Goal: Transaction & Acquisition: Purchase product/service

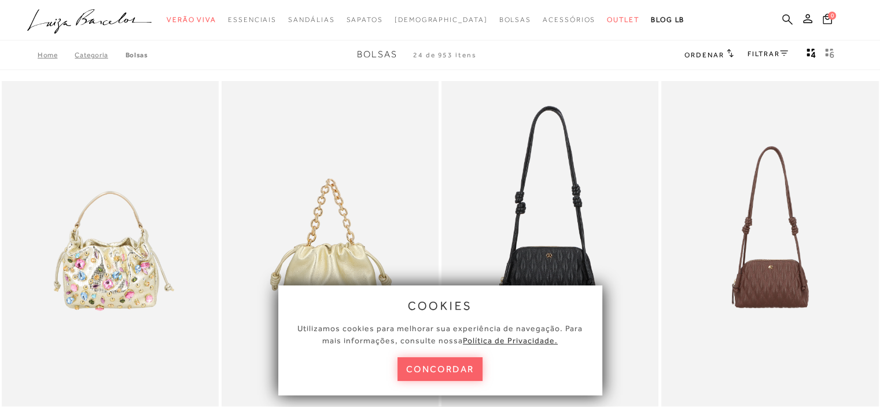
click at [791, 17] on icon at bounding box center [787, 19] width 10 height 11
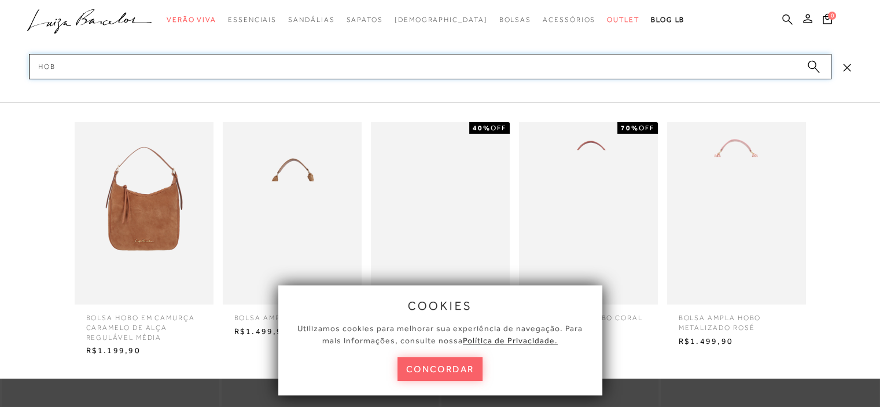
type input "hobo"
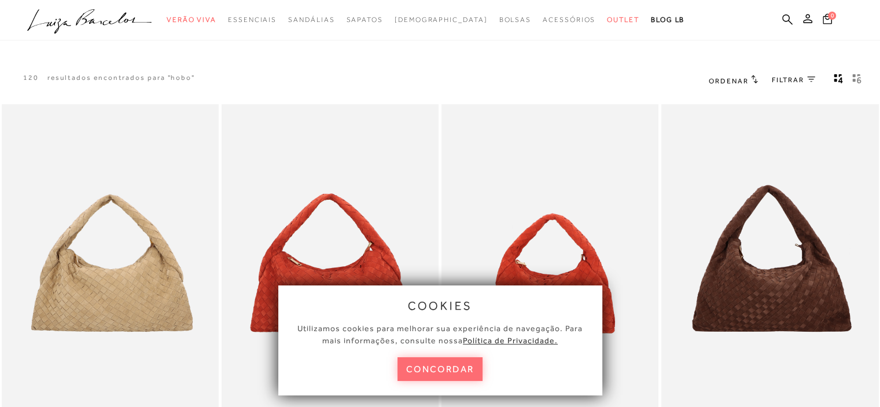
click at [416, 377] on button "concordar" at bounding box center [440, 369] width 86 height 24
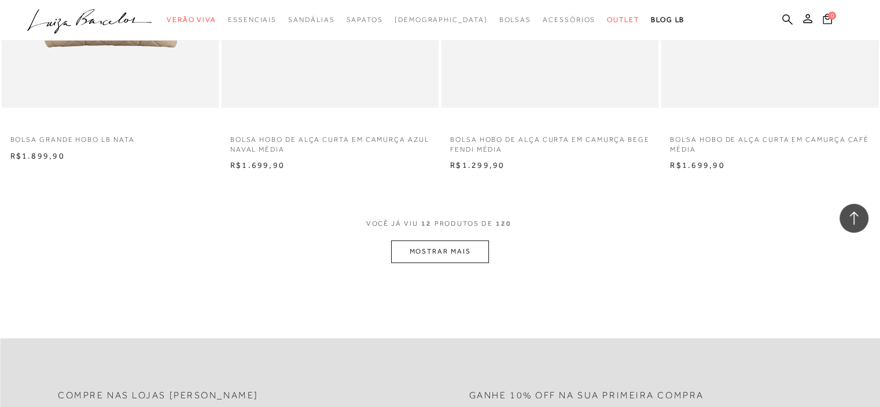
scroll to position [1157, 0]
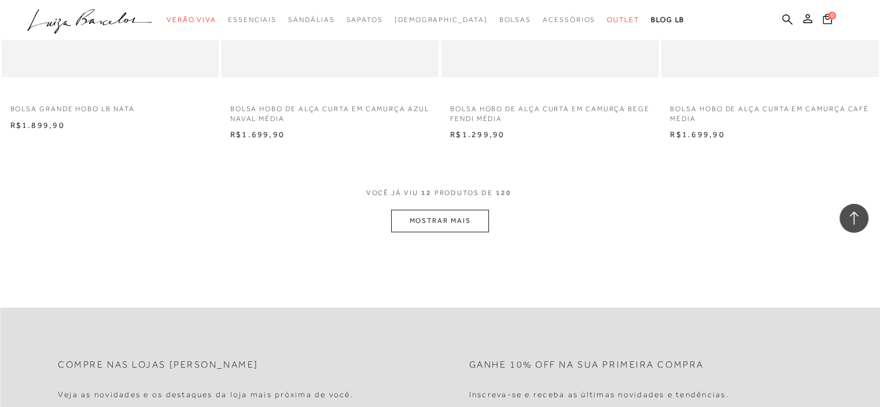
click at [446, 216] on button "MOSTRAR MAIS" at bounding box center [439, 220] width 97 height 23
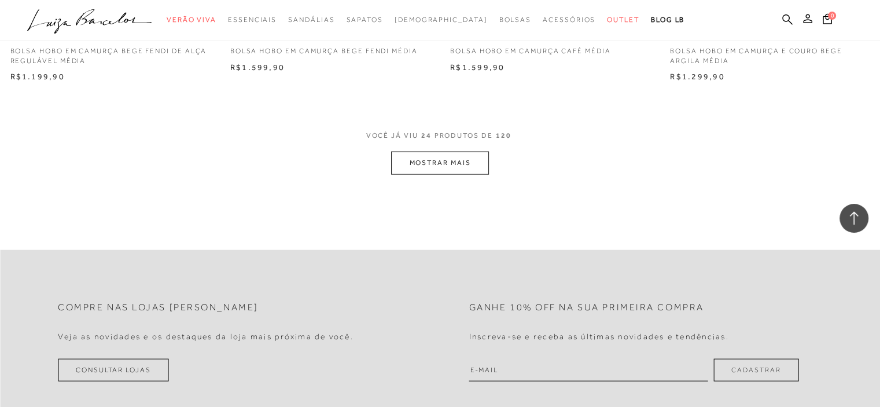
click at [419, 161] on button "MOSTRAR MAIS" at bounding box center [439, 163] width 97 height 23
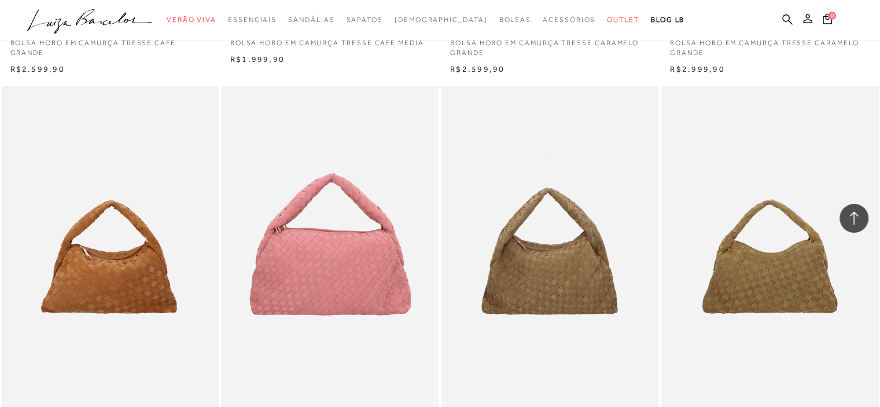
scroll to position [3643, 0]
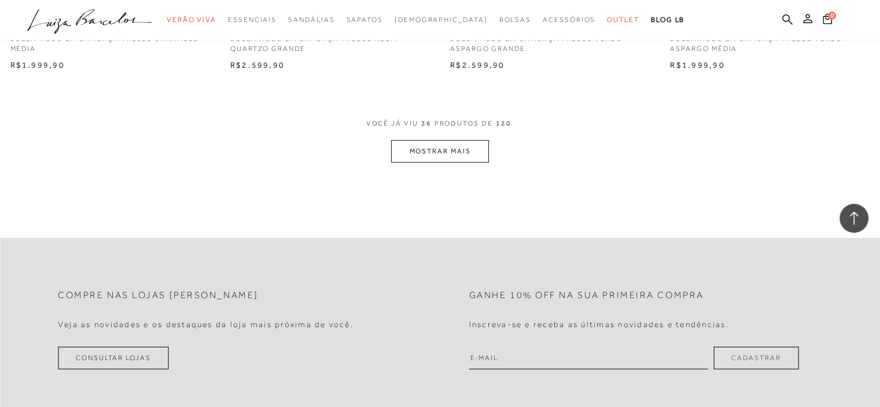
click at [468, 149] on button "MOSTRAR MAIS" at bounding box center [439, 151] width 97 height 23
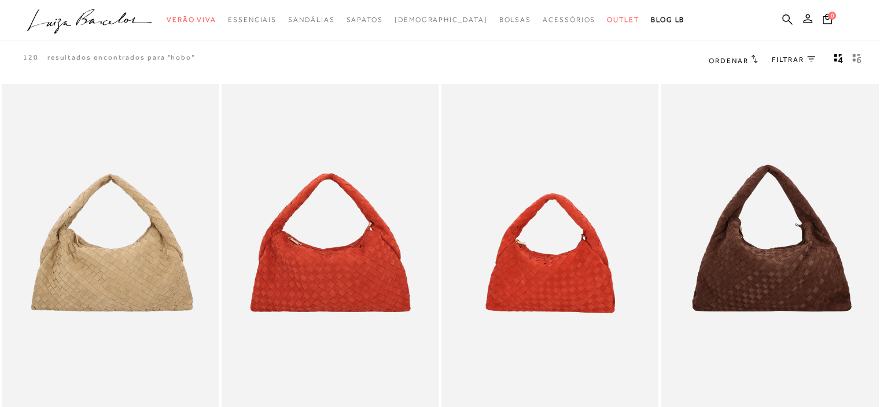
scroll to position [0, 0]
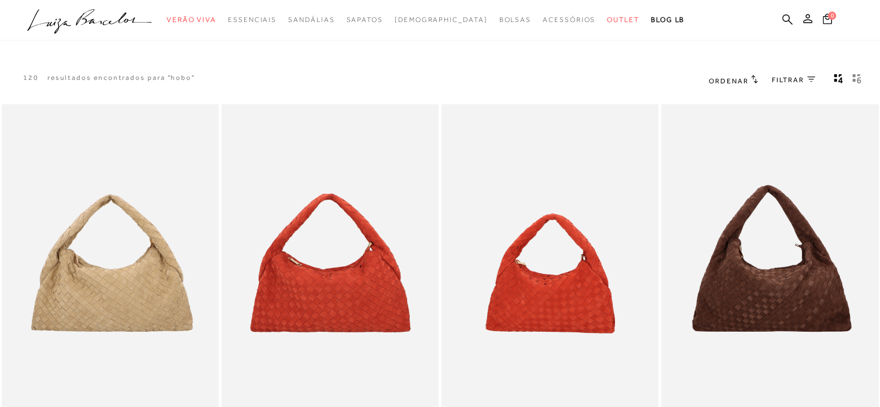
click at [780, 84] on span "FILTRAR" at bounding box center [787, 80] width 32 height 10
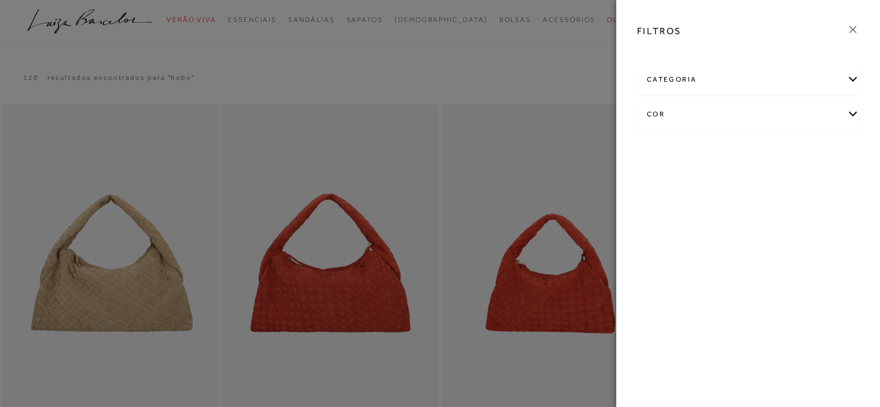
click at [709, 73] on div "categoria" at bounding box center [747, 79] width 221 height 31
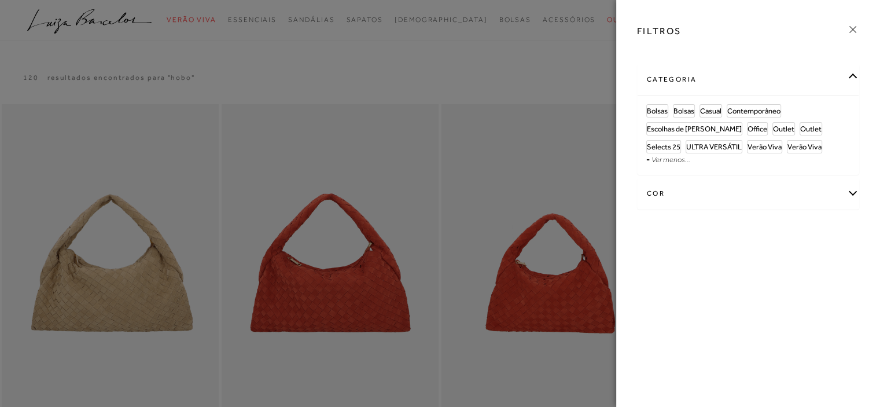
click at [709, 73] on div "categoria" at bounding box center [747, 79] width 221 height 31
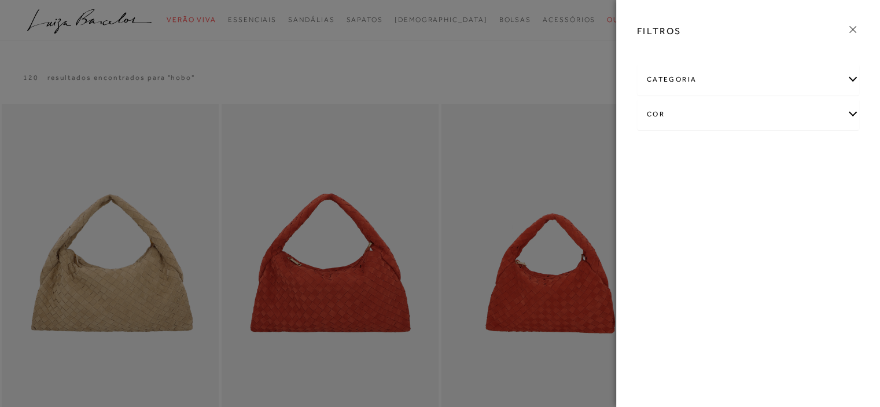
click at [549, 77] on div at bounding box center [440, 203] width 880 height 407
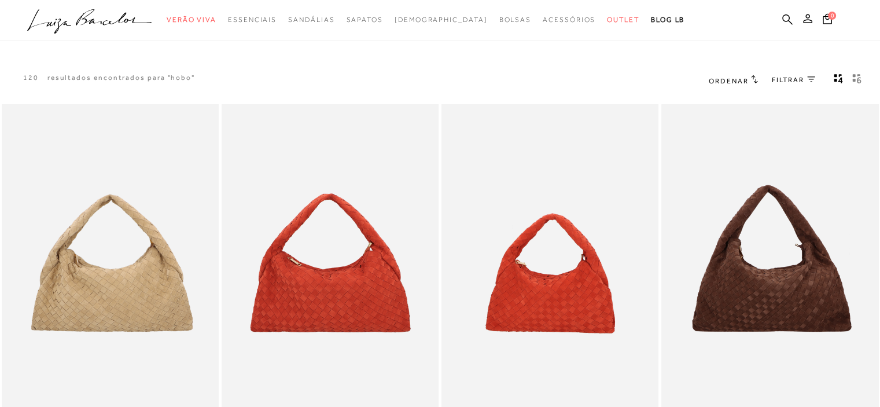
click at [733, 77] on span "Ordenar" at bounding box center [727, 81] width 39 height 8
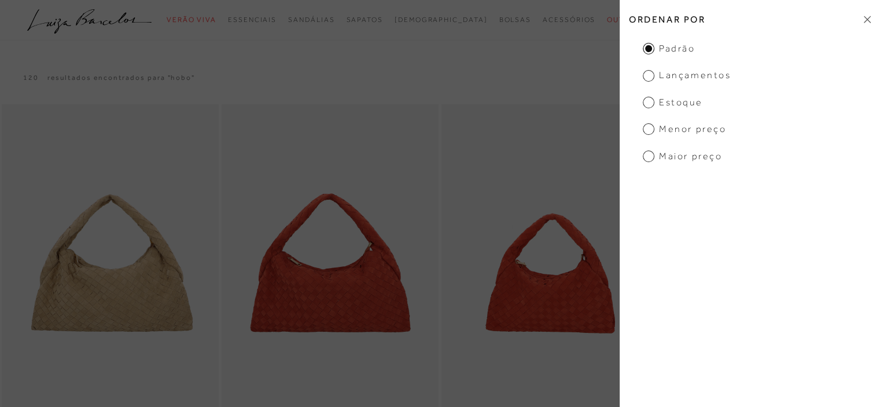
click at [685, 132] on span "Menor Preço" at bounding box center [683, 129] width 83 height 13
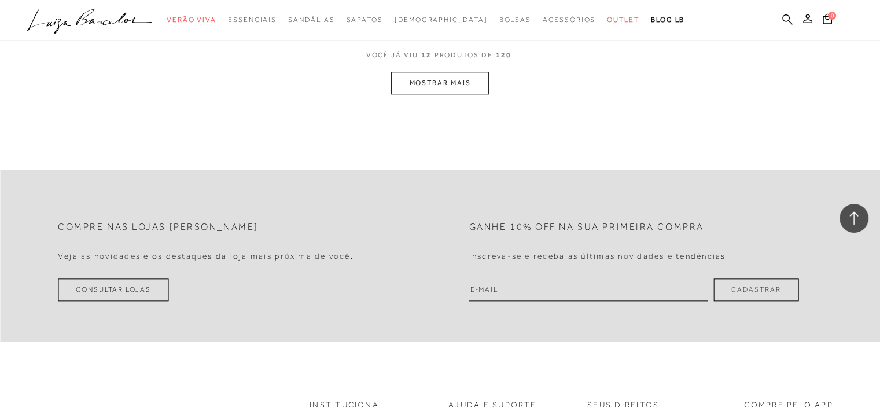
scroll to position [1176, 0]
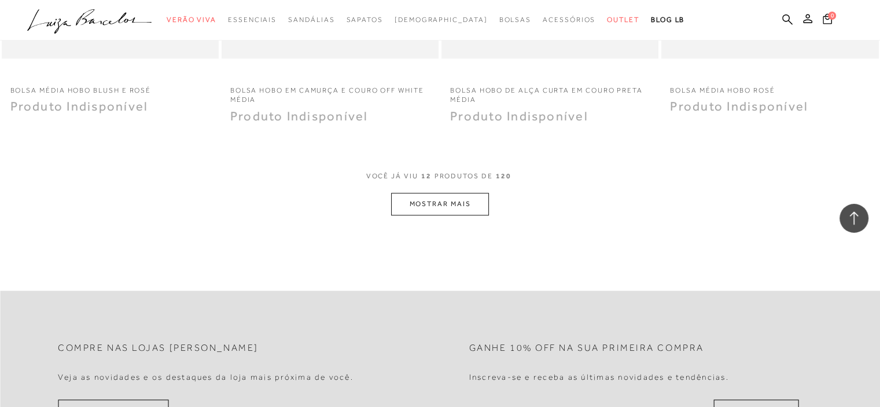
click at [449, 202] on button "MOSTRAR MAIS" at bounding box center [439, 204] width 97 height 23
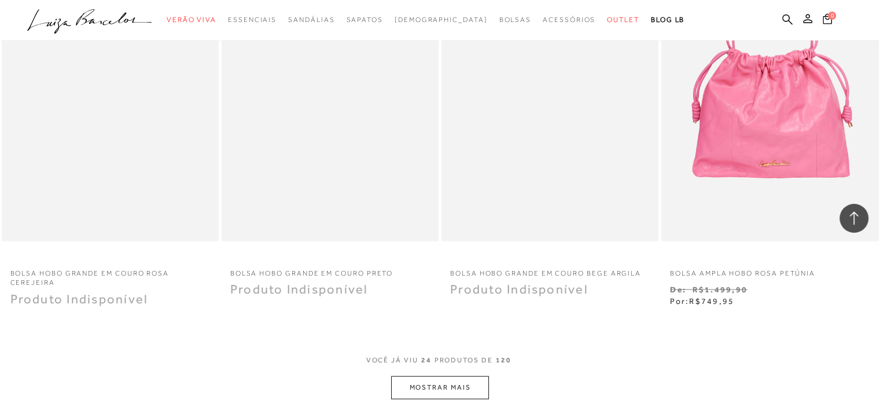
scroll to position [2492, 0]
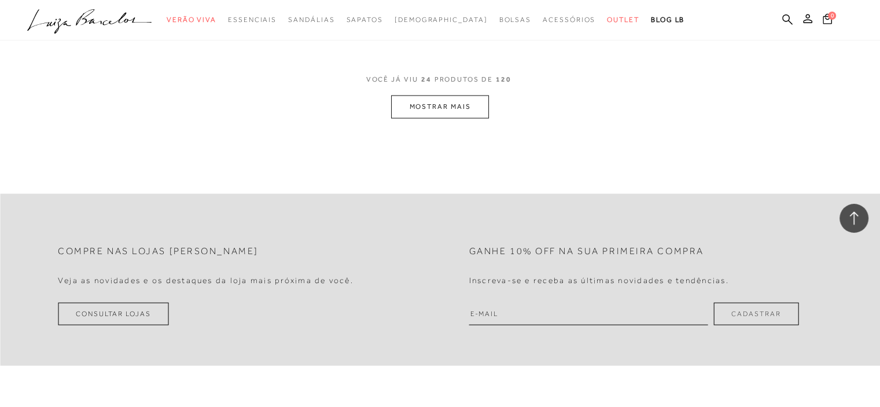
click at [459, 104] on button "MOSTRAR MAIS" at bounding box center [439, 106] width 97 height 23
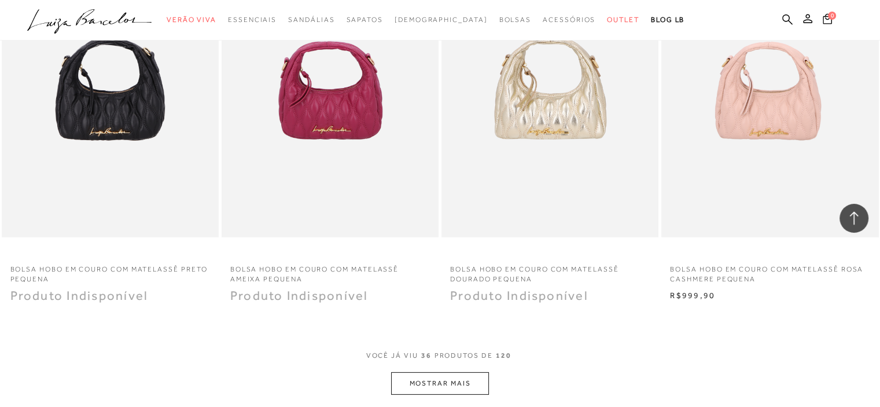
scroll to position [3591, 0]
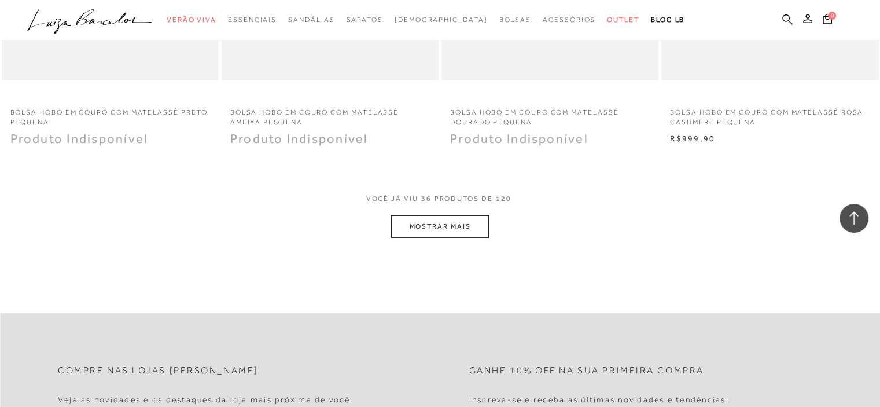
click at [446, 215] on button "MOSTRAR MAIS" at bounding box center [439, 226] width 97 height 23
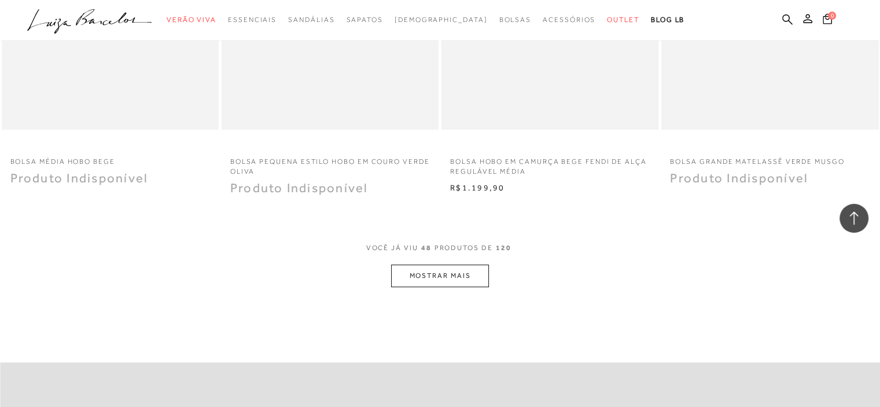
scroll to position [4805, 0]
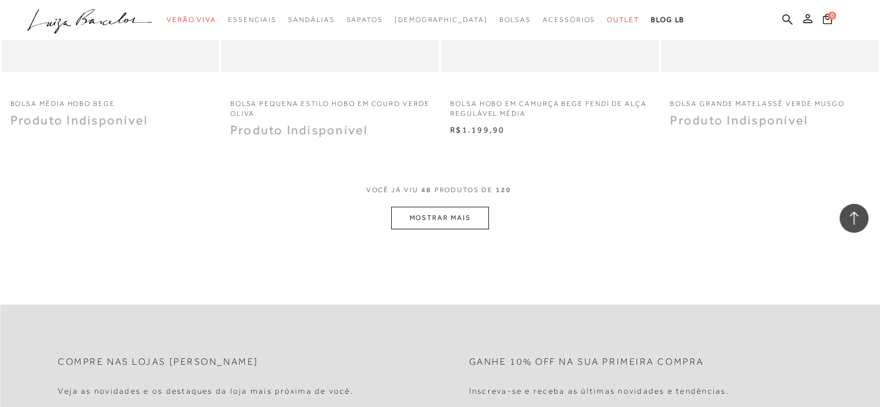
click at [445, 223] on button "MOSTRAR MAIS" at bounding box center [439, 217] width 97 height 23
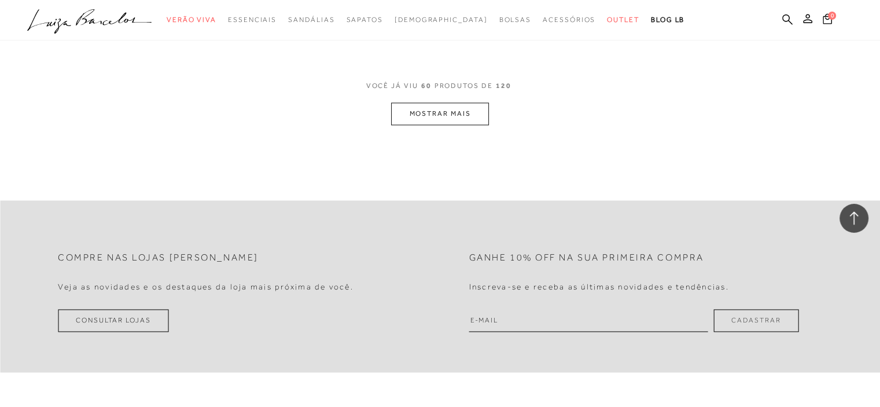
scroll to position [6135, 0]
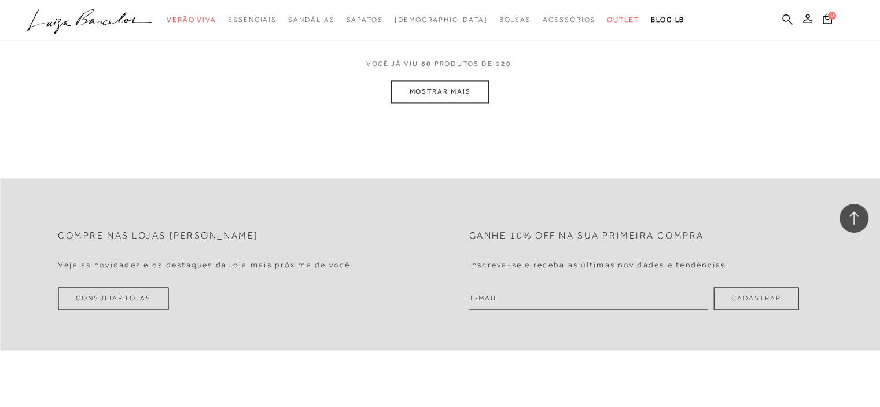
click at [444, 80] on button "MOSTRAR MAIS" at bounding box center [439, 91] width 97 height 23
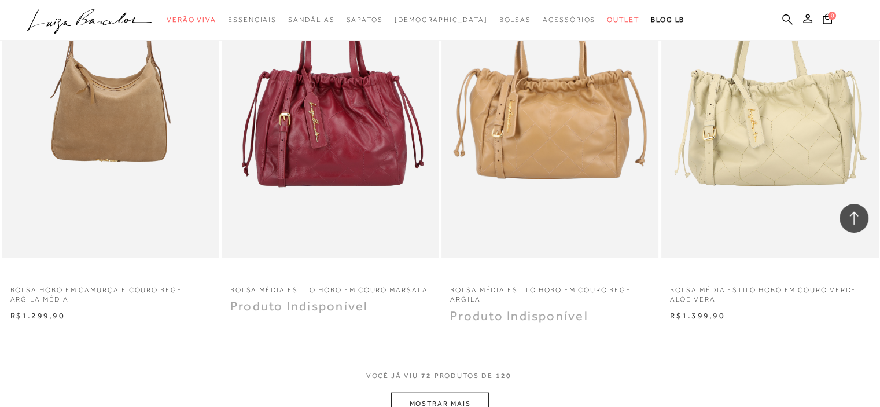
scroll to position [7034, 0]
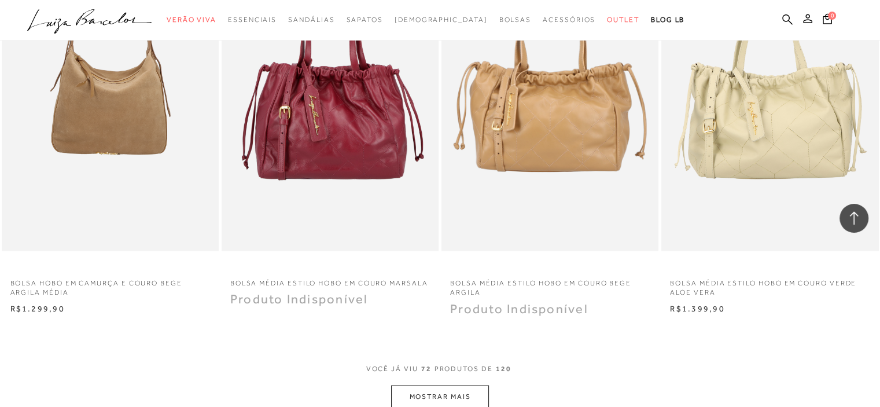
click at [460, 388] on button "MOSTRAR MAIS" at bounding box center [439, 396] width 97 height 23
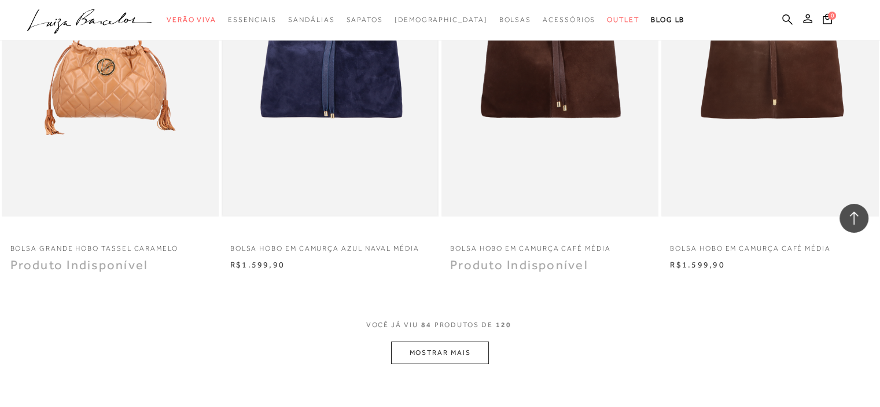
scroll to position [8306, 0]
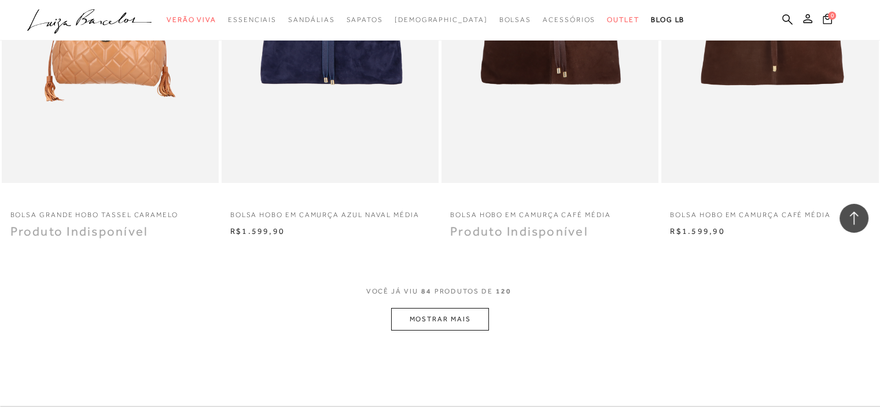
click at [405, 323] on button "MOSTRAR MAIS" at bounding box center [439, 319] width 97 height 23
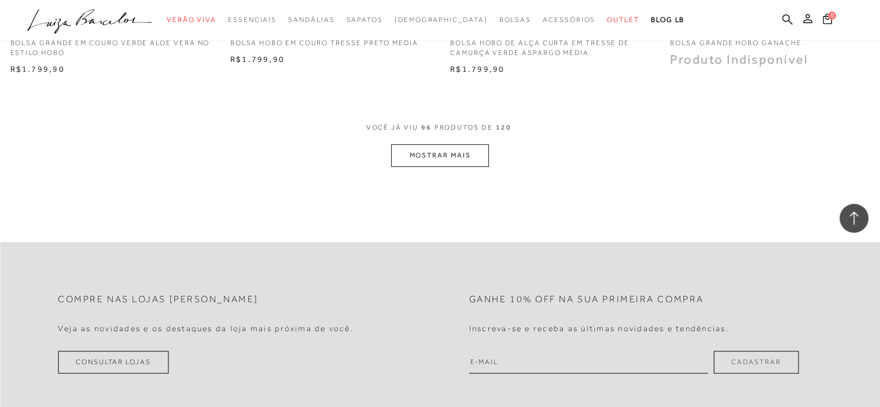
scroll to position [9694, 0]
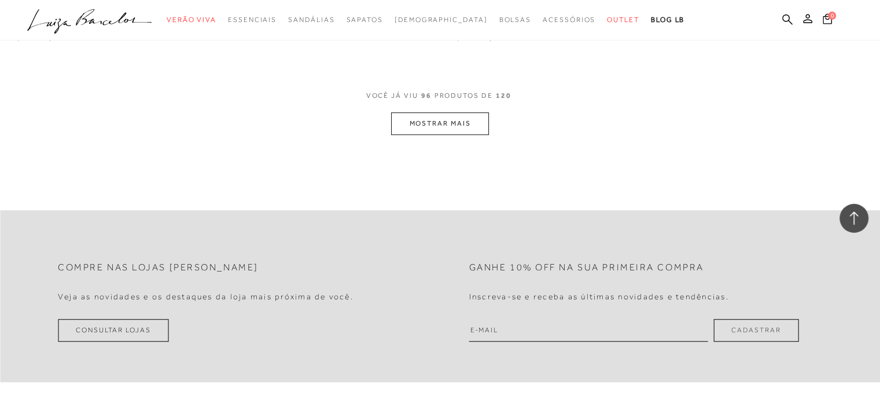
click at [404, 117] on button "MOSTRAR MAIS" at bounding box center [439, 123] width 97 height 23
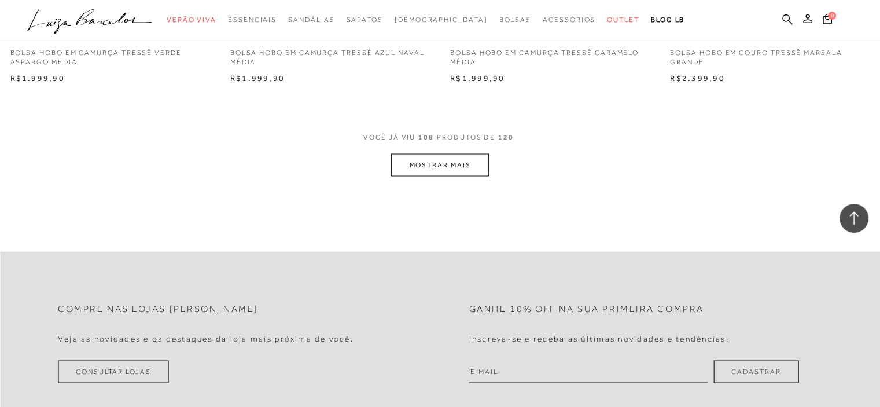
scroll to position [10909, 0]
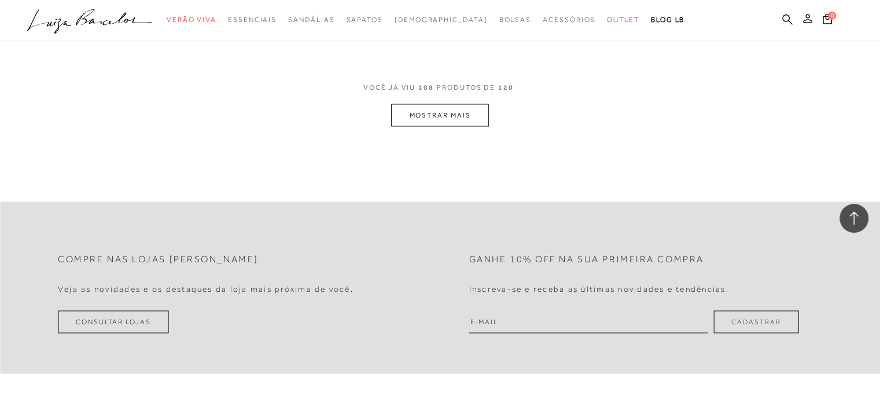
click at [445, 96] on div "VOCê JÁ VIU 108 PRODUTOS DE 120" at bounding box center [439, 92] width 153 height 21
click at [446, 115] on button "MOSTRAR MAIS" at bounding box center [439, 115] width 97 height 23
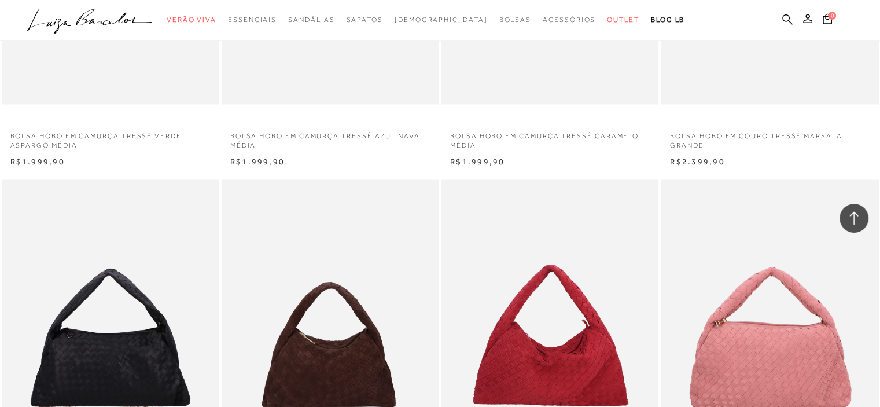
scroll to position [10677, 0]
